Goal: Task Accomplishment & Management: Manage account settings

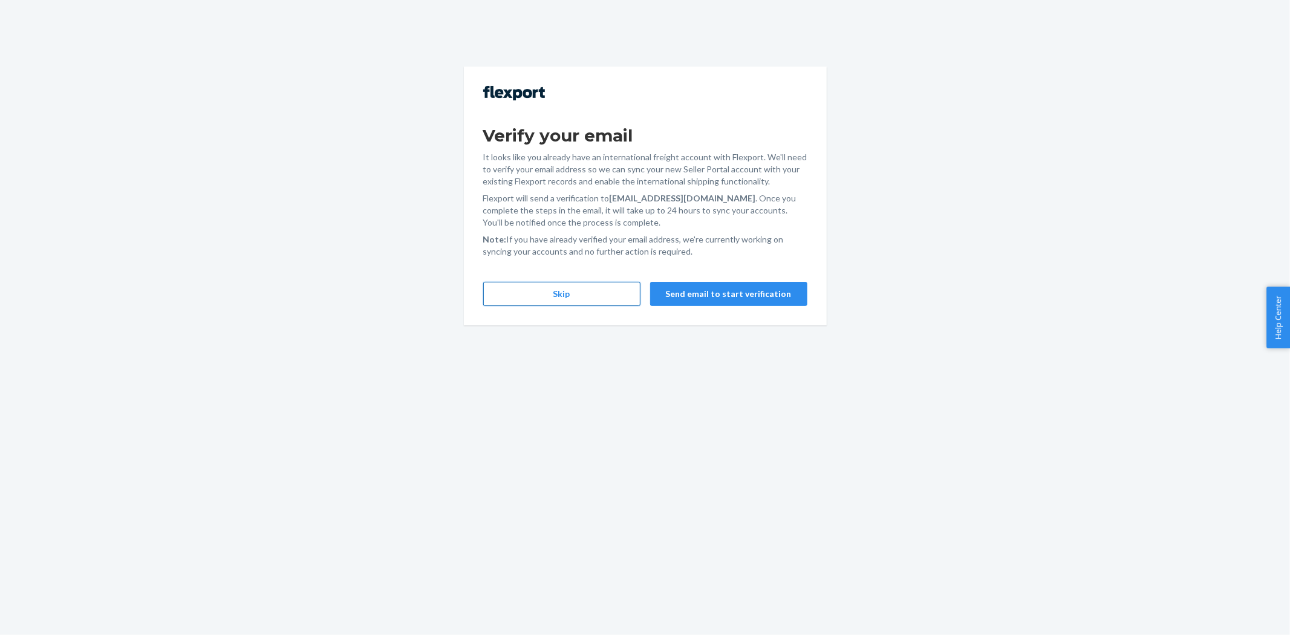
click at [533, 288] on button "Skip" at bounding box center [561, 294] width 157 height 24
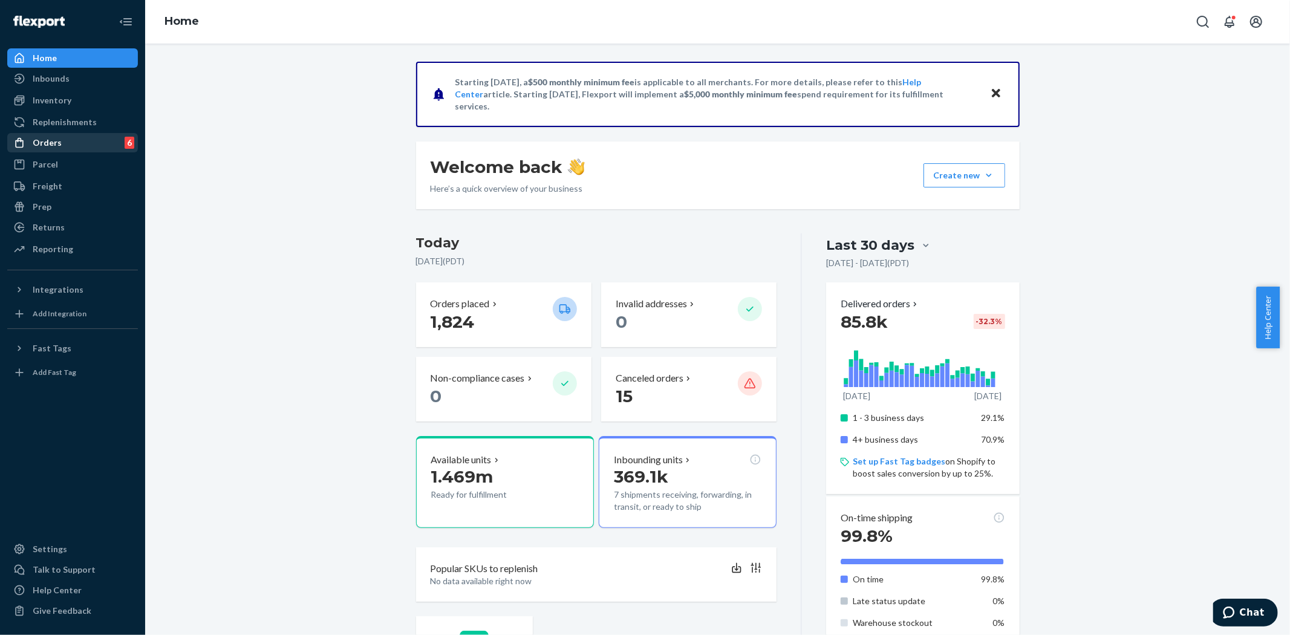
click at [49, 146] on div "Orders" at bounding box center [47, 143] width 29 height 12
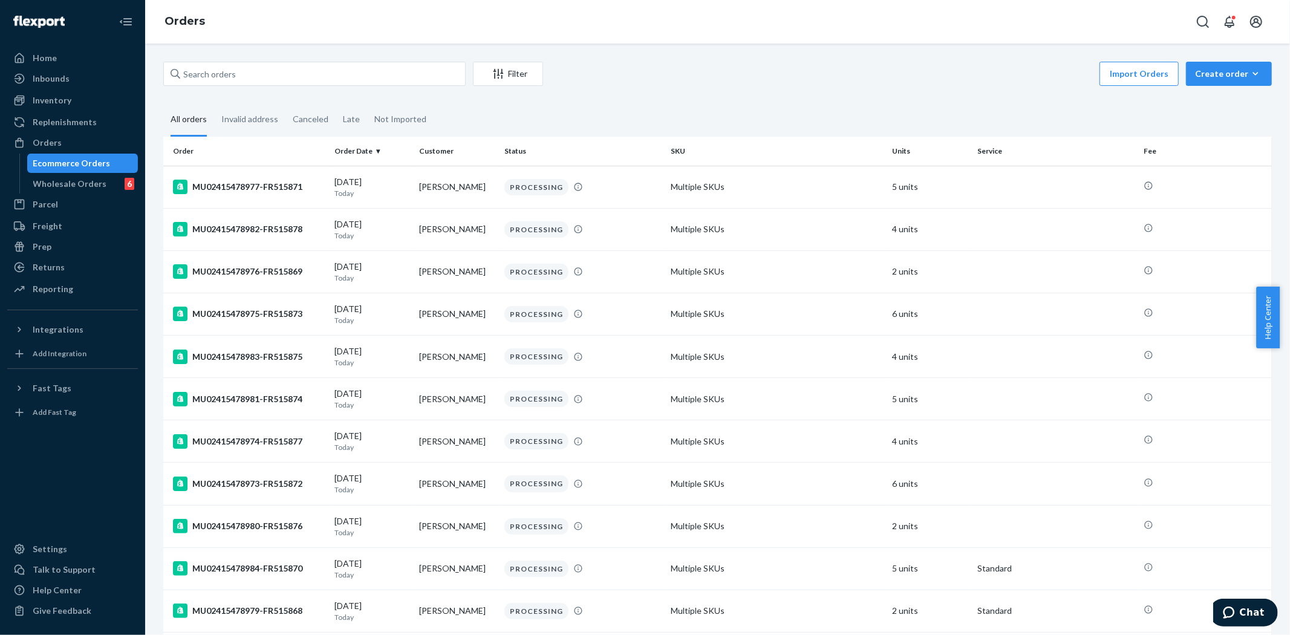
drag, startPoint x: 52, startPoint y: 146, endPoint x: 145, endPoint y: 117, distance: 97.8
click at [52, 146] on div "Orders" at bounding box center [47, 143] width 29 height 12
click at [217, 79] on input "text" at bounding box center [314, 74] width 302 height 24
paste input "MU02415477901"
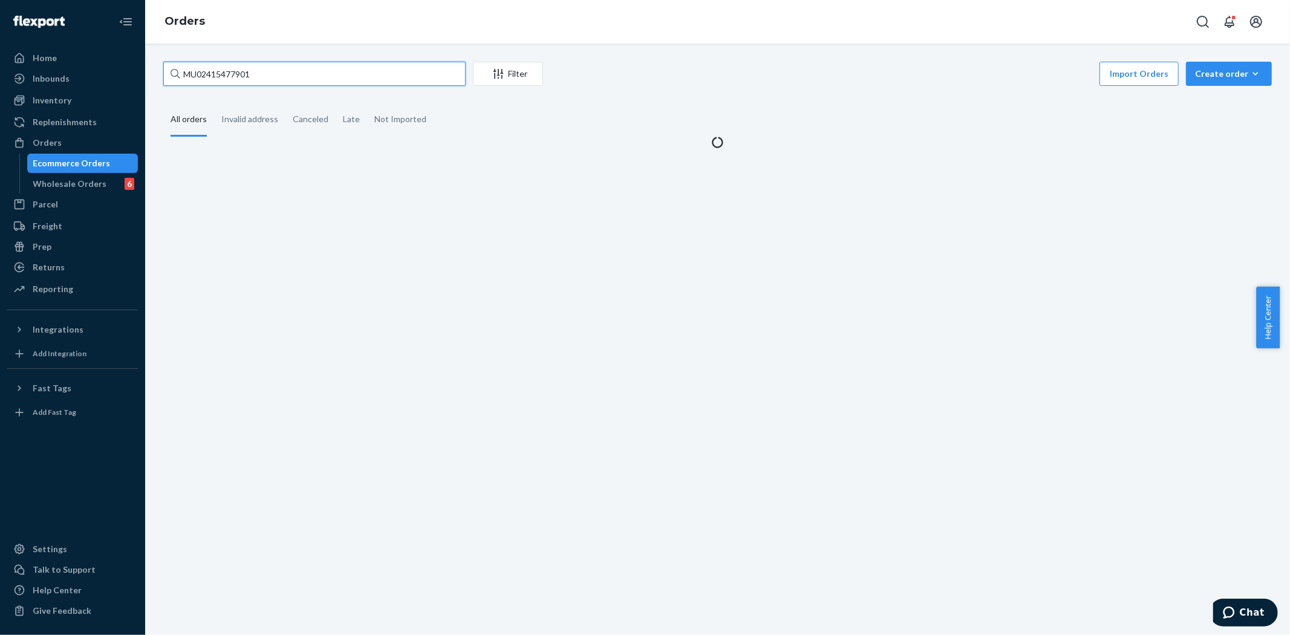
type input "MU02415477901"
click at [494, 82] on button "Filter" at bounding box center [508, 74] width 70 height 24
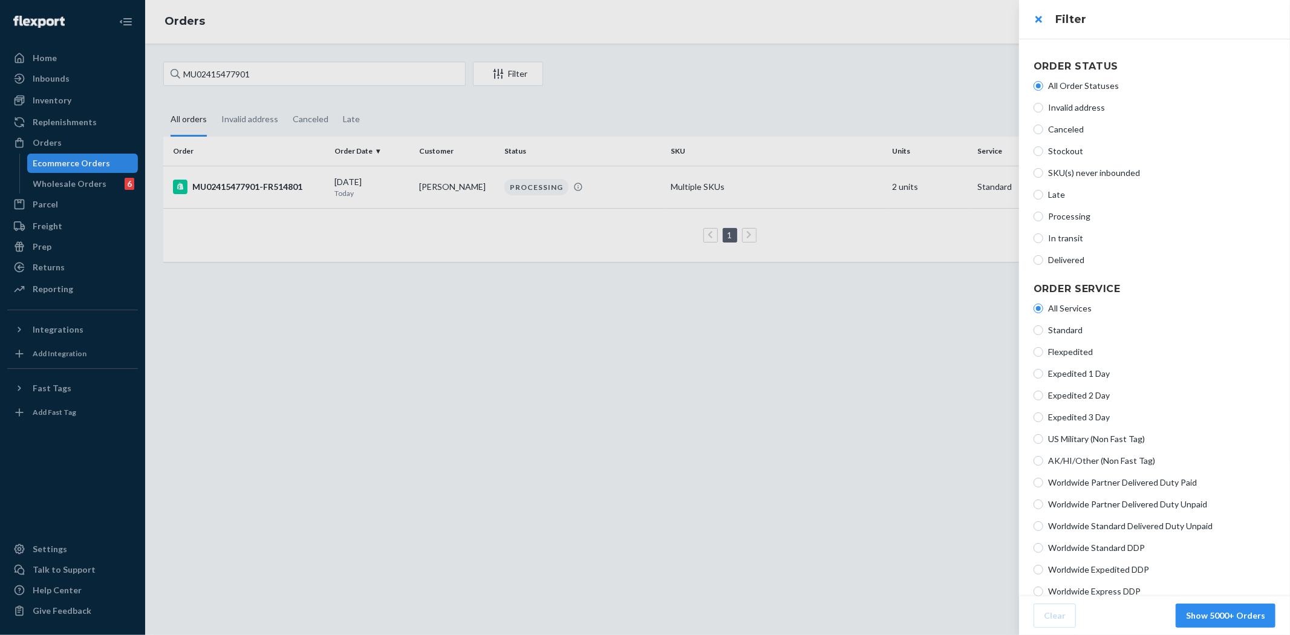
click at [437, 304] on div at bounding box center [645, 317] width 1290 height 635
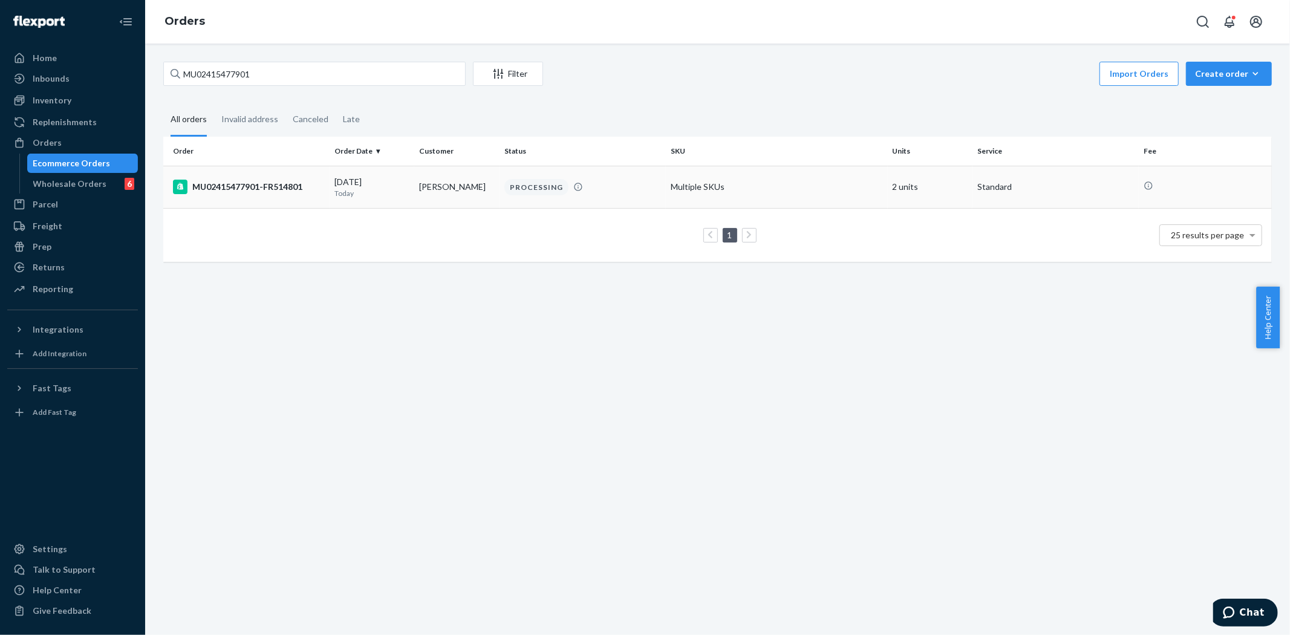
click at [263, 185] on div "MU02415477901-FR514801" at bounding box center [249, 187] width 152 height 15
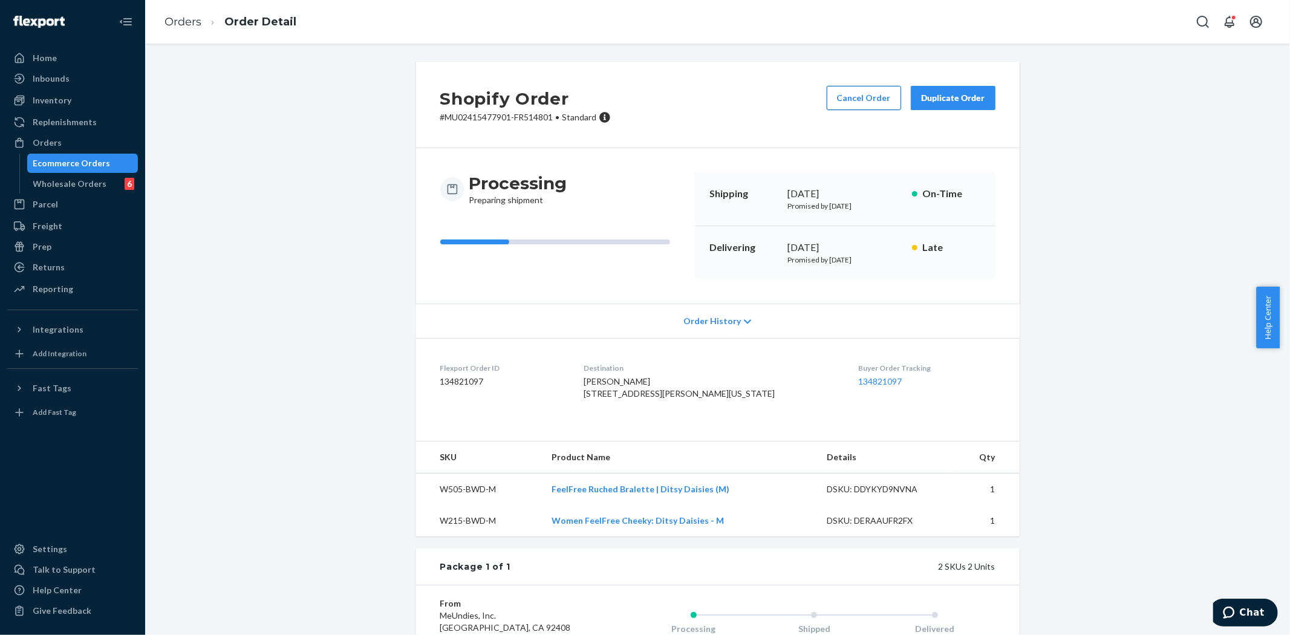
click at [847, 88] on button "Cancel Order" at bounding box center [864, 98] width 74 height 24
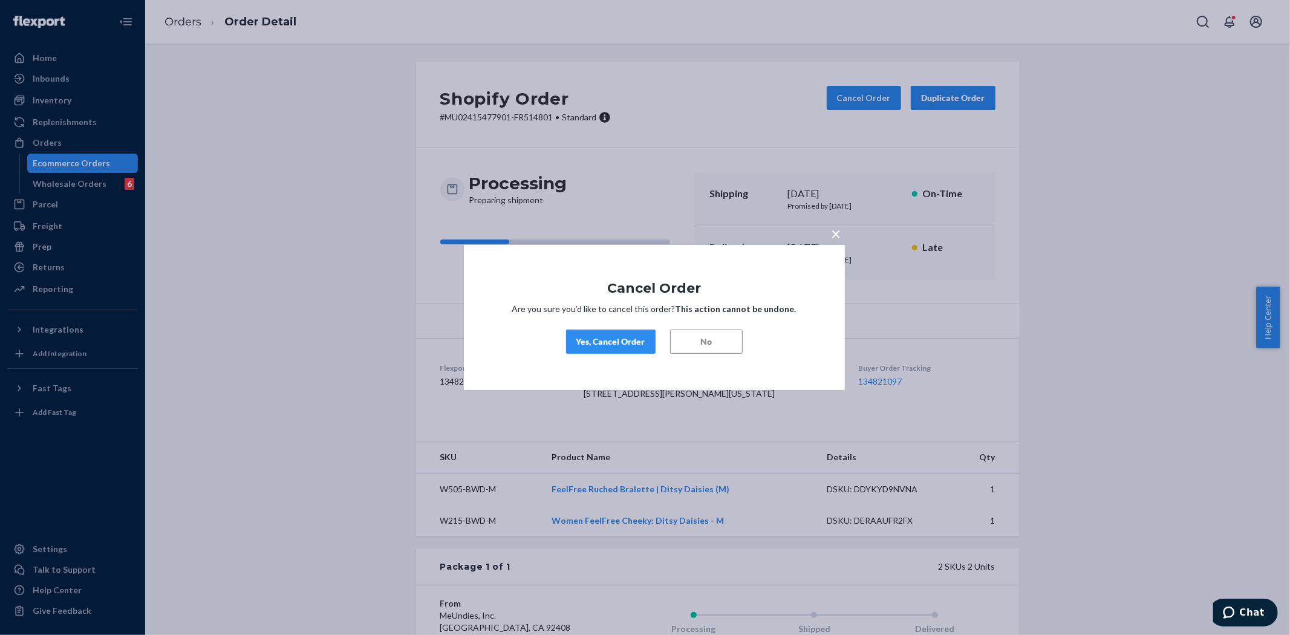
click at [609, 339] on div "Yes, Cancel Order" at bounding box center [611, 342] width 69 height 12
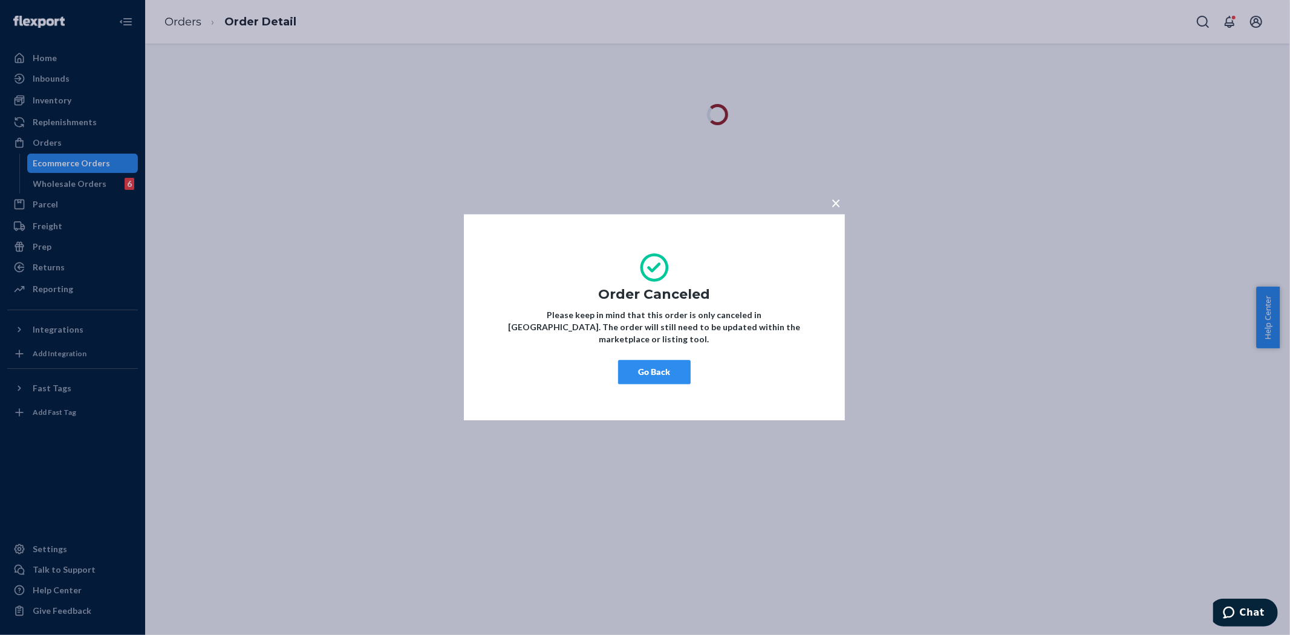
click at [642, 371] on button "Go Back" at bounding box center [654, 373] width 73 height 24
